Goal: Task Accomplishment & Management: Use online tool/utility

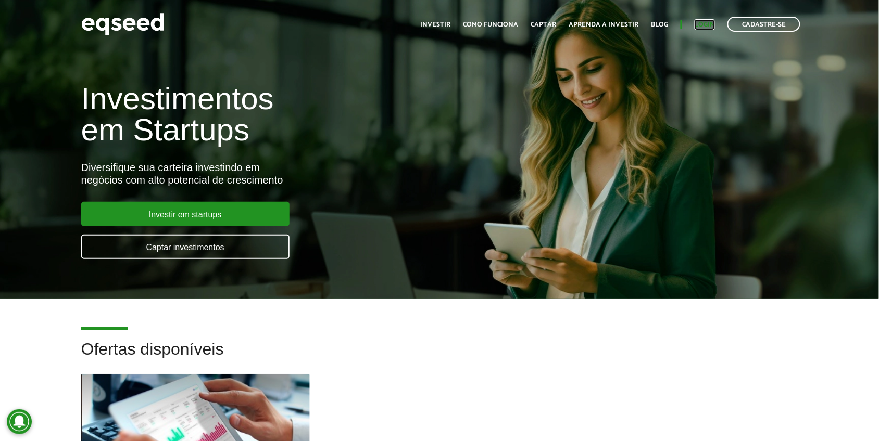
click at [710, 23] on link "Login" at bounding box center [704, 24] width 20 height 7
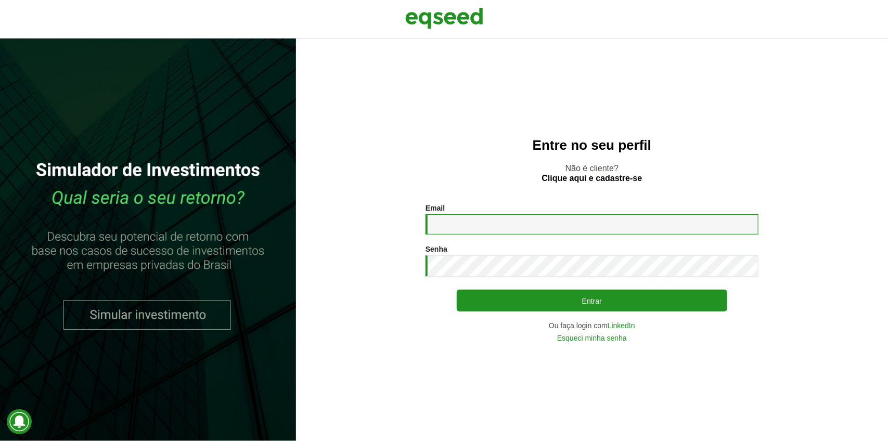
drag, startPoint x: 552, startPoint y: 225, endPoint x: 547, endPoint y: 230, distance: 7.0
click at [552, 225] on input "Email *" at bounding box center [592, 224] width 333 height 20
type input "**********"
click at [457, 290] on button "Entrar" at bounding box center [592, 301] width 271 height 22
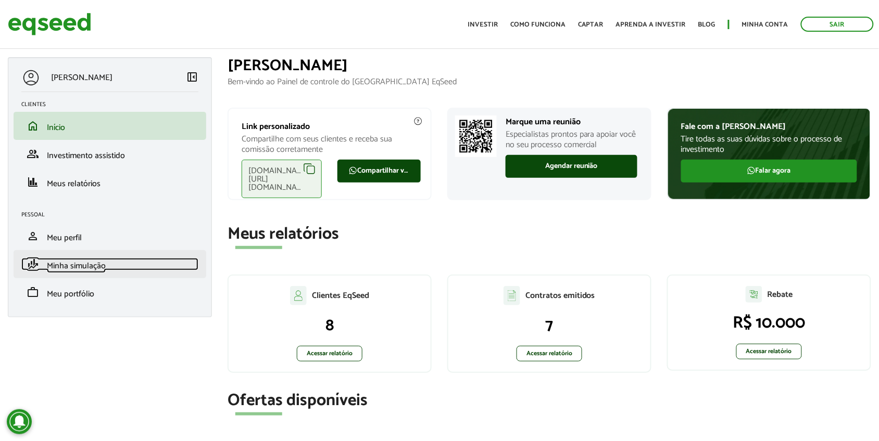
click at [82, 263] on span "Minha simulação" at bounding box center [76, 266] width 59 height 14
